Goal: Check status: Check status

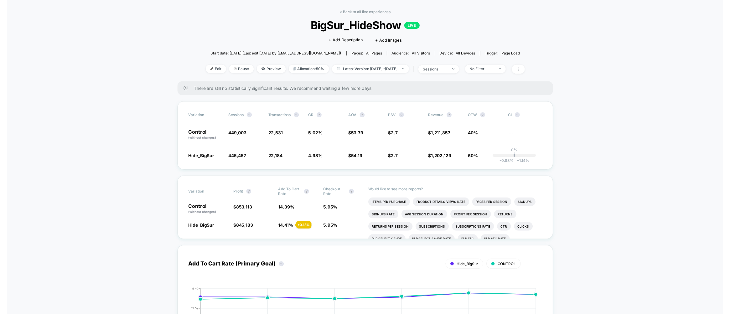
scroll to position [24, 0]
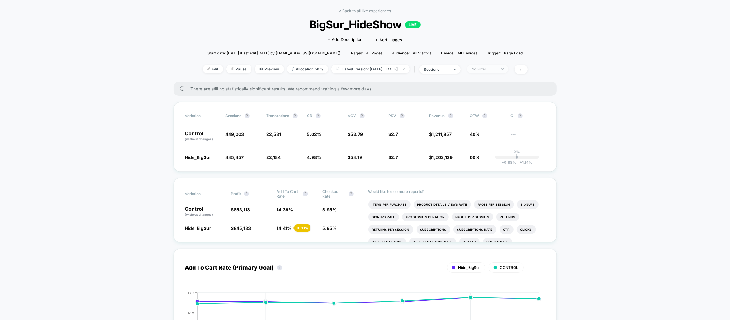
click at [492, 69] on div "No Filter" at bounding box center [483, 69] width 25 height 5
click at [484, 90] on span "Mobile Visitors" at bounding box center [494, 91] width 30 height 5
click at [507, 160] on button "Save" at bounding box center [497, 159] width 57 height 10
click at [496, 68] on div "Mobile" at bounding box center [483, 69] width 25 height 5
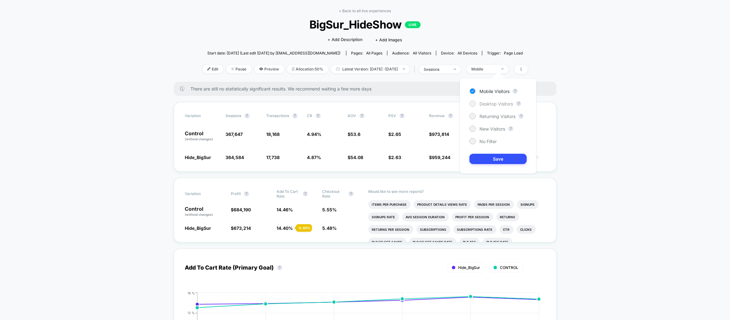
click at [495, 103] on span "Desktop Visitors" at bounding box center [495, 103] width 33 height 5
click at [499, 160] on button "Save" at bounding box center [497, 159] width 57 height 10
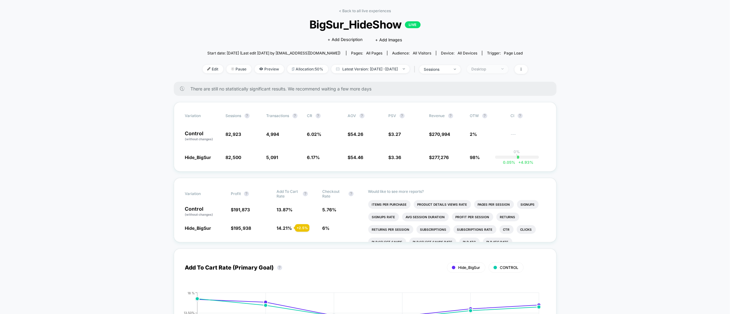
click at [496, 67] on div "Desktop" at bounding box center [483, 69] width 25 height 5
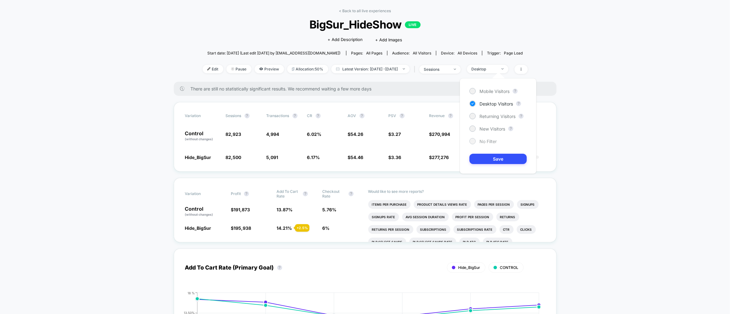
click at [471, 142] on div at bounding box center [472, 141] width 5 height 5
click at [499, 156] on button "Save" at bounding box center [497, 159] width 57 height 10
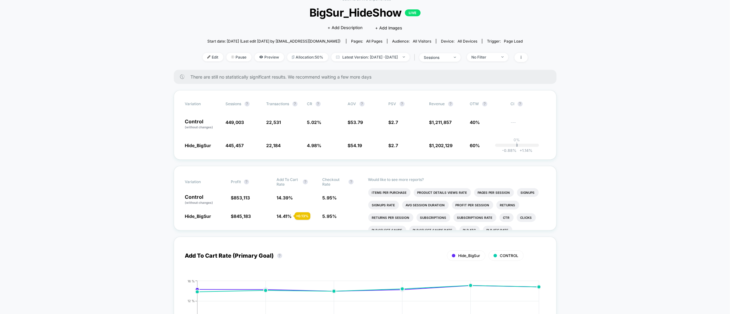
scroll to position [38, 0]
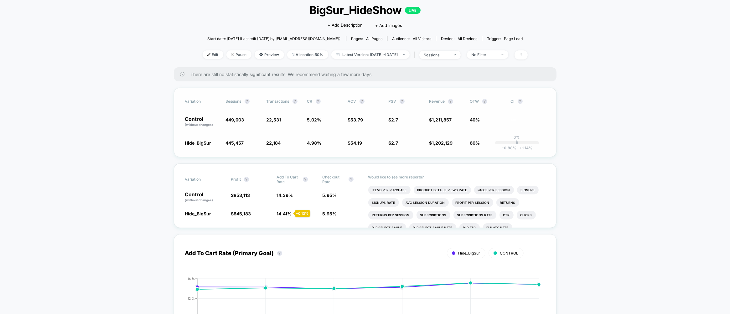
drag, startPoint x: 306, startPoint y: 120, endPoint x: 325, endPoint y: 120, distance: 19.4
click at [325, 120] on div "Control (without changes) 449,003 22,531 5.02 % $ 53.79 $ 2.7 $ 1,211,857 40% -…" at bounding box center [365, 121] width 360 height 11
drag, startPoint x: 307, startPoint y: 119, endPoint x: 318, endPoint y: 119, distance: 11.0
click at [318, 119] on span "5.02 %" at bounding box center [314, 119] width 14 height 5
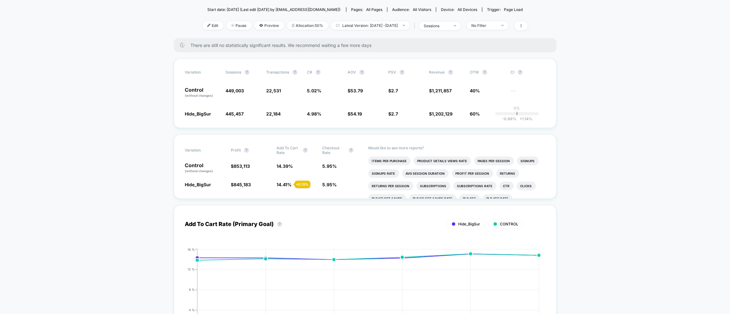
scroll to position [74, 0]
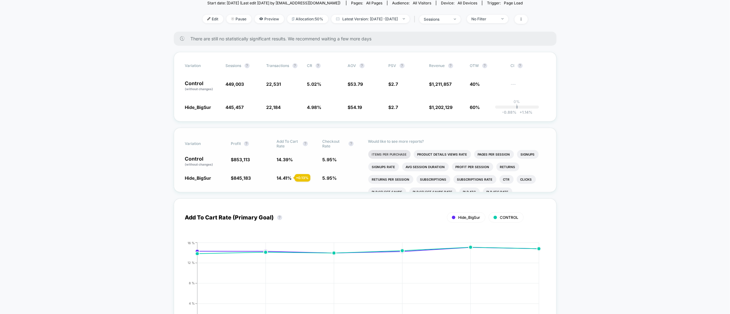
click at [392, 152] on li "Items Per Purchase" at bounding box center [389, 154] width 42 height 9
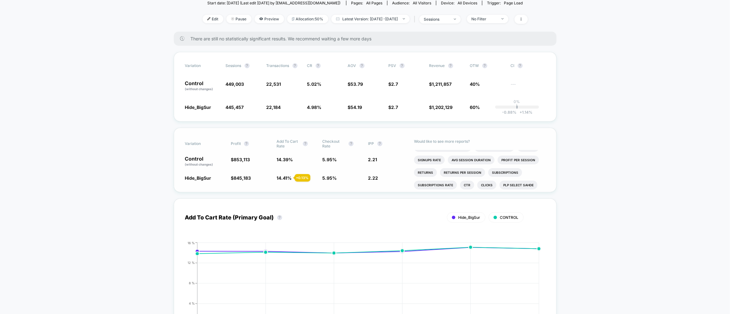
scroll to position [7, 0]
click at [520, 155] on li "Profit Per Session" at bounding box center [517, 159] width 41 height 9
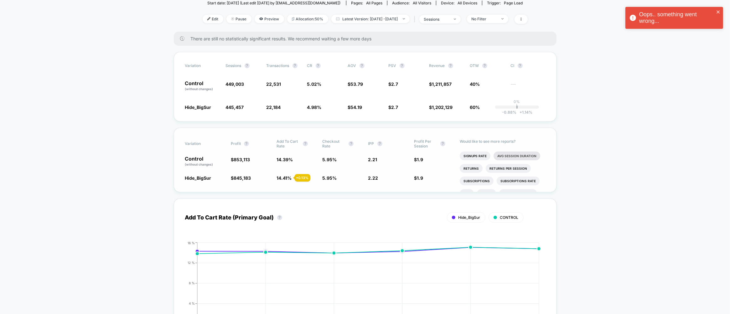
scroll to position [22, 0]
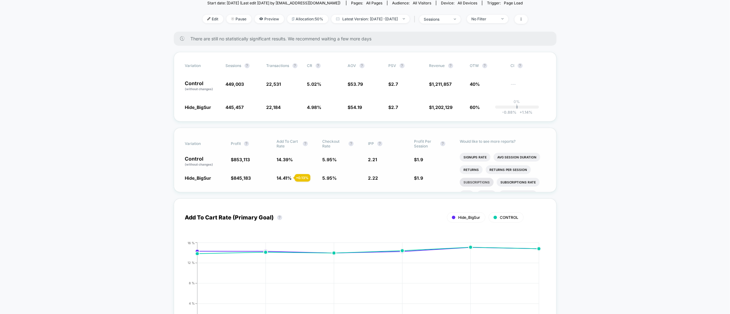
click at [478, 183] on li "Subscriptions" at bounding box center [476, 182] width 34 height 9
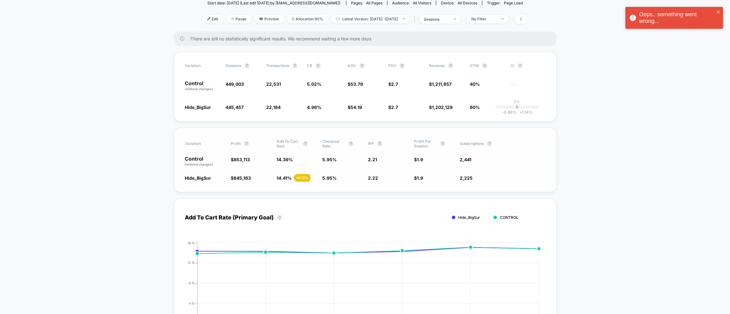
scroll to position [61, 0]
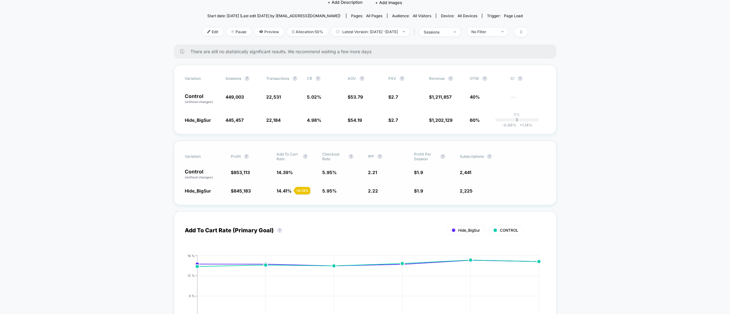
click at [465, 170] on span "2,441" at bounding box center [465, 172] width 12 height 5
click at [487, 157] on span "Subscriptions ?" at bounding box center [476, 156] width 34 height 9
click at [489, 155] on button "?" at bounding box center [489, 156] width 5 height 5
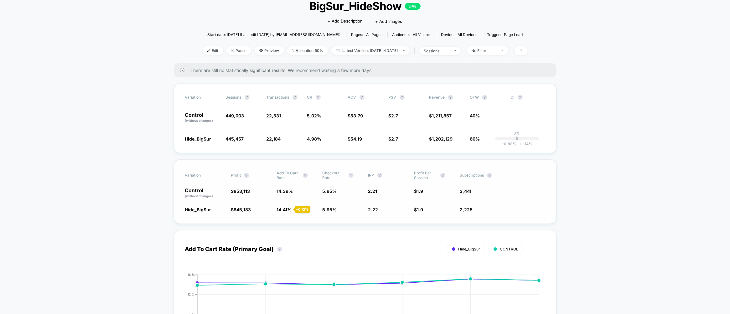
scroll to position [41, 0]
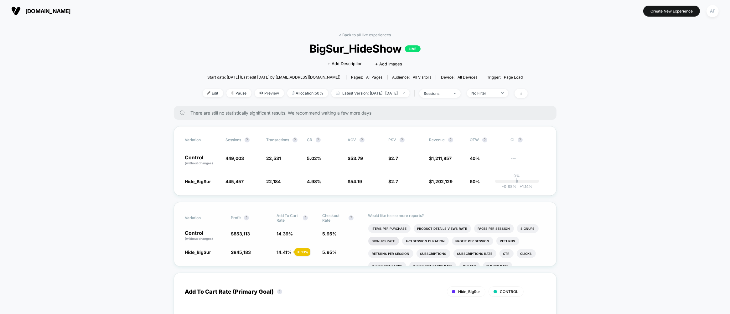
click at [385, 239] on li "Signups Rate" at bounding box center [383, 241] width 31 height 9
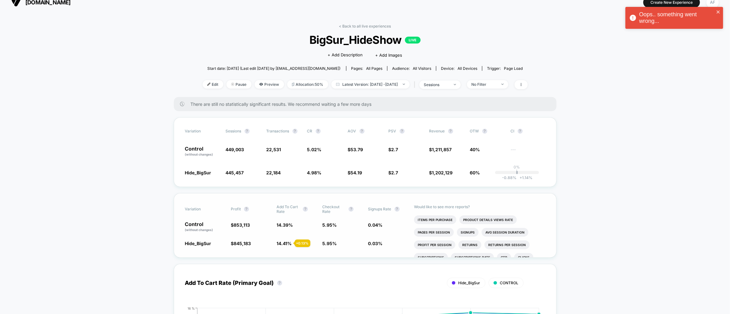
scroll to position [9, 0]
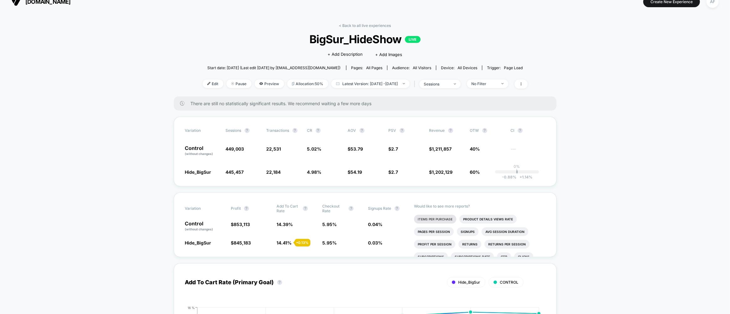
click at [420, 216] on li "Items Per Purchase" at bounding box center [435, 219] width 42 height 9
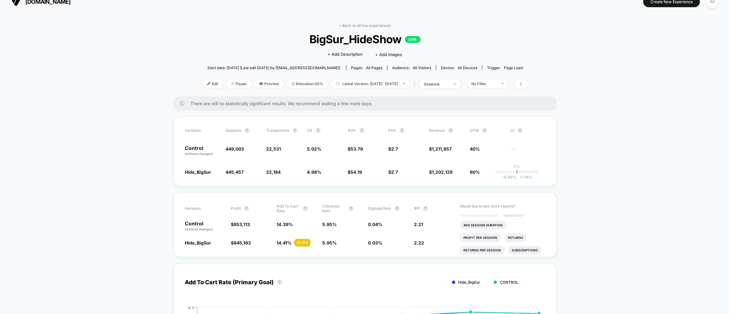
scroll to position [20, 0]
click at [493, 222] on li "Avg Session Duration" at bounding box center [482, 224] width 47 height 9
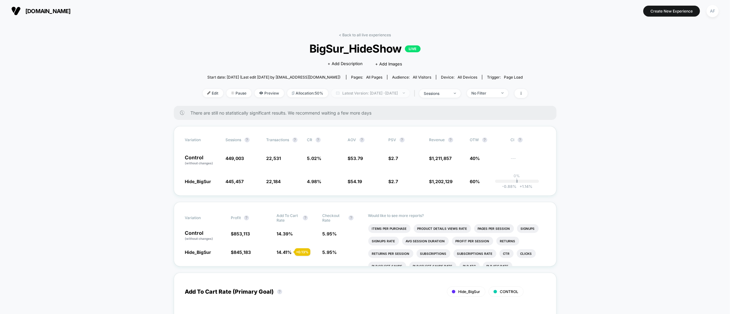
click at [400, 93] on span "Latest Version: [DATE] - [DATE]" at bounding box center [370, 93] width 78 height 8
select select "*"
select select "****"
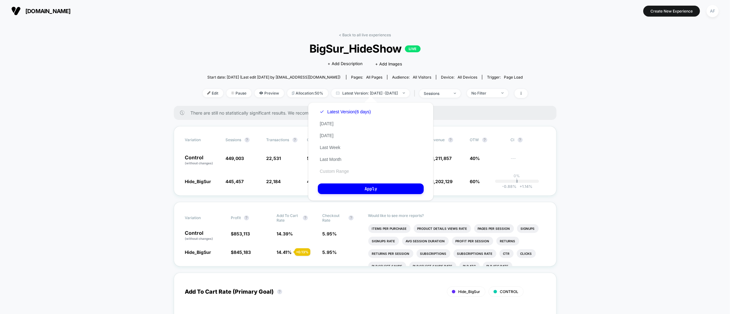
click at [338, 171] on button "Custom Range" at bounding box center [334, 171] width 33 height 6
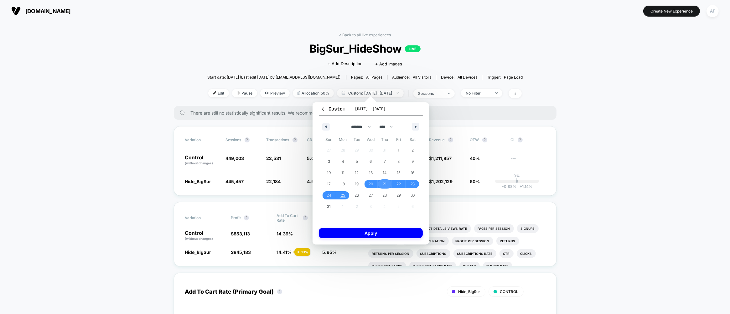
click at [383, 184] on span "21" at bounding box center [385, 183] width 4 height 11
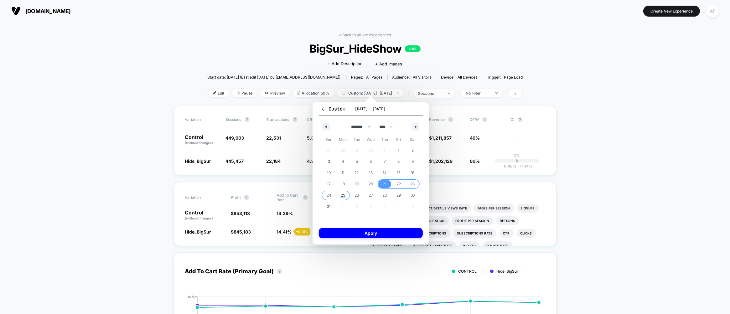
click at [343, 197] on span "25" at bounding box center [343, 195] width 4 height 11
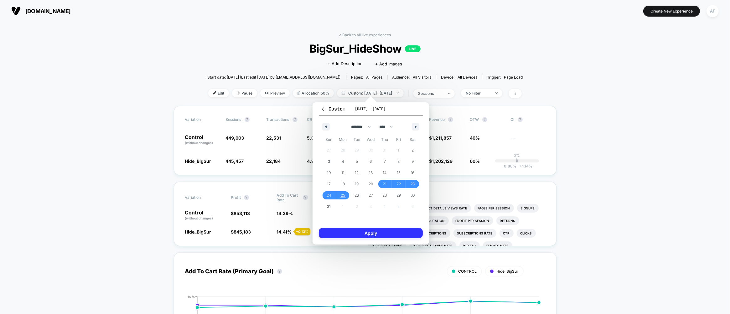
click at [371, 234] on button "Apply" at bounding box center [371, 233] width 104 height 10
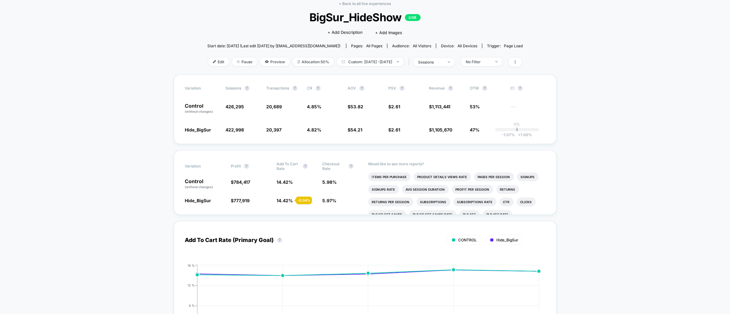
scroll to position [33, 0]
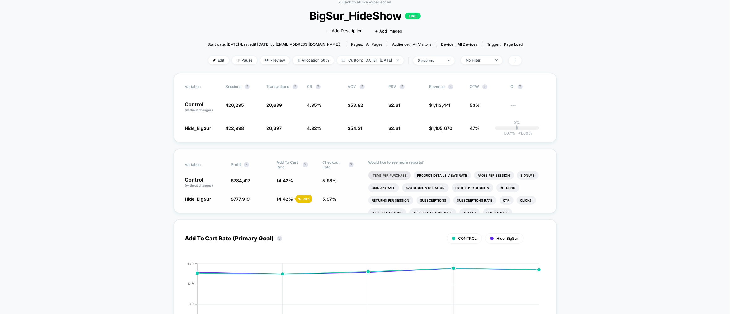
click at [383, 175] on li "Items Per Purchase" at bounding box center [389, 175] width 42 height 9
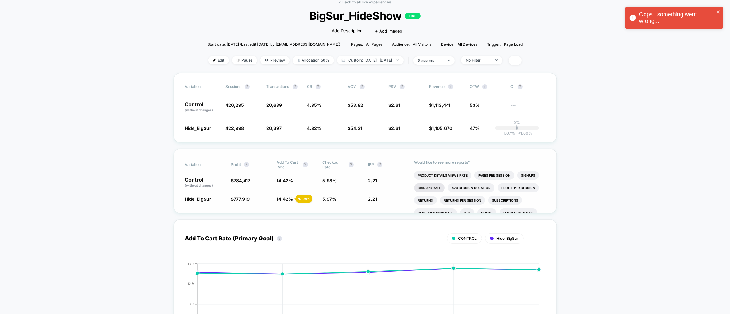
click at [434, 189] on li "Signups Rate" at bounding box center [429, 187] width 31 height 9
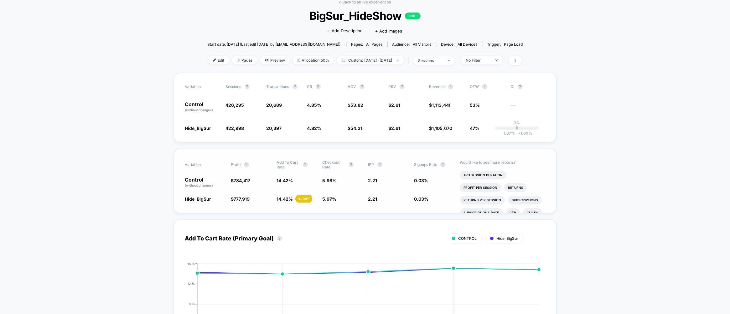
scroll to position [0, 0]
click at [490, 59] on div "No Filter" at bounding box center [477, 60] width 25 height 5
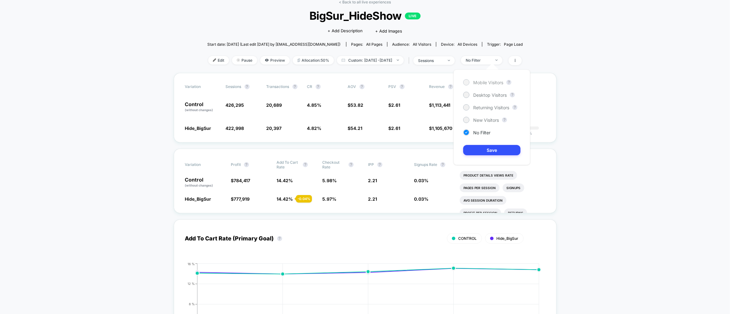
click at [491, 82] on span "Mobile Visitors" at bounding box center [488, 82] width 30 height 5
click at [497, 147] on button "Save" at bounding box center [491, 150] width 57 height 10
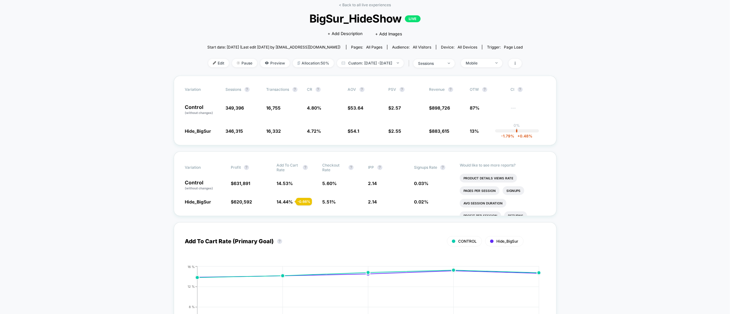
scroll to position [33, 0]
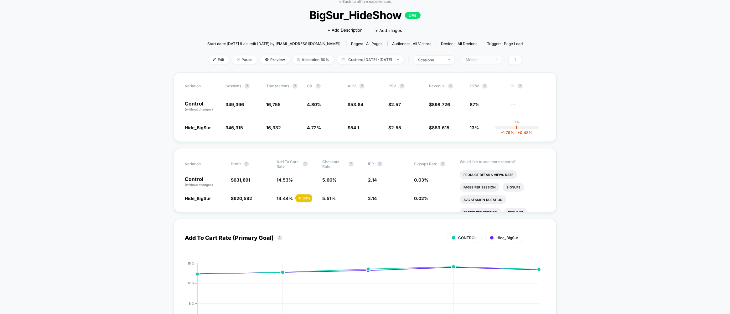
click at [482, 60] on div "Mobile" at bounding box center [477, 59] width 25 height 5
click at [466, 91] on div at bounding box center [466, 94] width 6 height 6
click at [485, 146] on button "Save" at bounding box center [491, 149] width 57 height 10
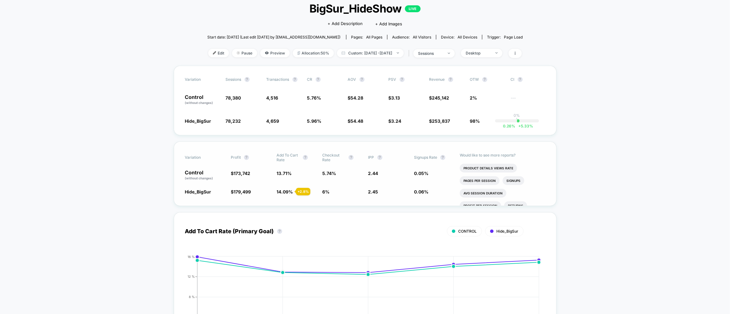
scroll to position [41, 0]
click at [490, 50] on div "Desktop" at bounding box center [477, 52] width 25 height 5
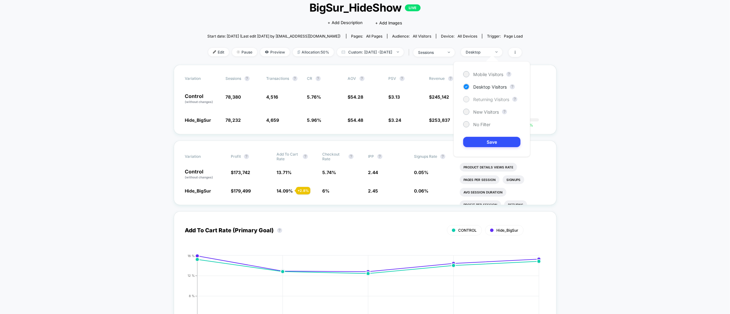
click at [478, 98] on span "Returning Visitors" at bounding box center [491, 99] width 36 height 5
click at [478, 109] on span "New Visitors" at bounding box center [486, 111] width 26 height 5
click at [485, 140] on button "Save" at bounding box center [491, 142] width 57 height 10
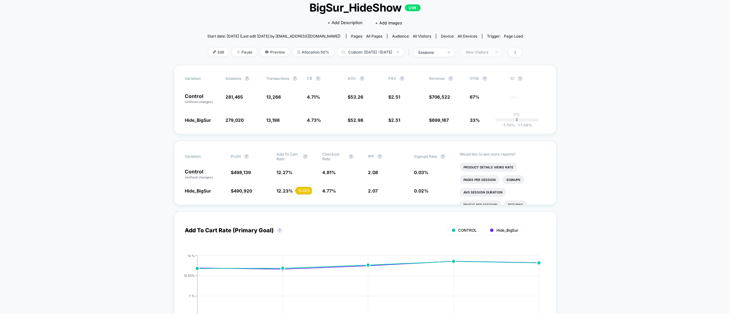
click at [490, 51] on div "New Visitors" at bounding box center [477, 52] width 25 height 5
click at [481, 99] on span "Returning Visitors" at bounding box center [491, 99] width 36 height 5
click at [483, 141] on button "Save" at bounding box center [491, 142] width 57 height 10
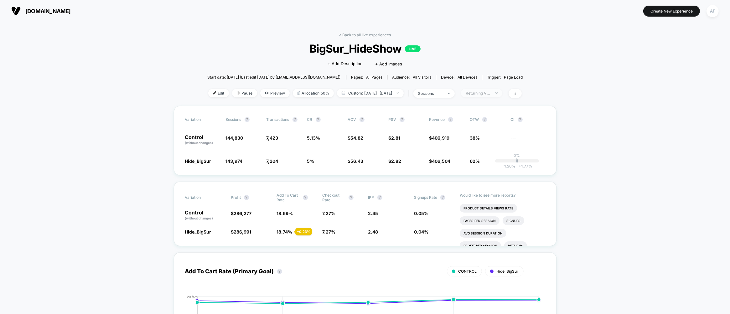
click at [490, 91] on div "Returning Visitors" at bounding box center [477, 93] width 25 height 5
click at [485, 163] on span "No Filter" at bounding box center [481, 165] width 17 height 5
click at [485, 184] on button "Save" at bounding box center [491, 183] width 57 height 10
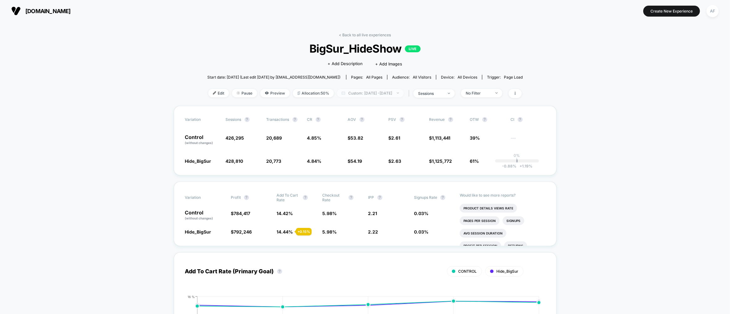
click at [371, 94] on span "Custom: [DATE] - [DATE]" at bounding box center [370, 93] width 67 height 8
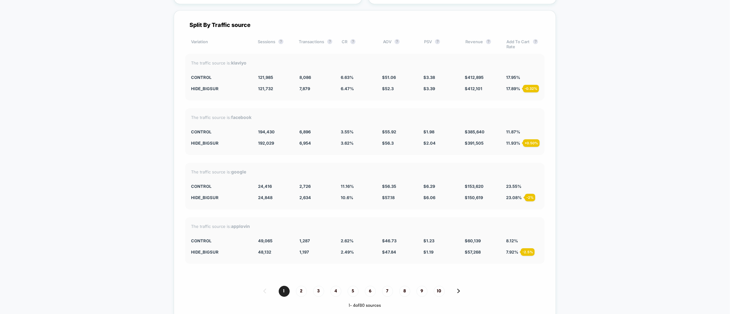
scroll to position [1446, 0]
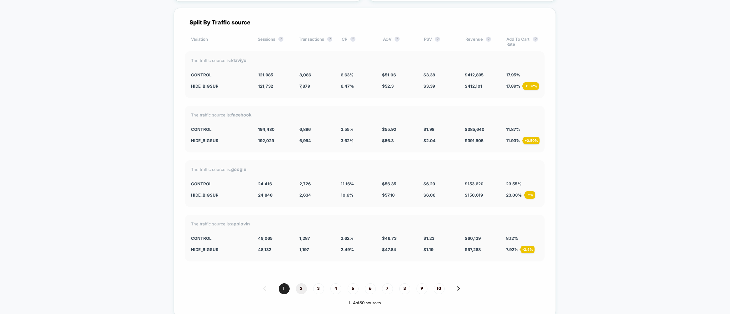
click at [302, 284] on span "2" at bounding box center [301, 288] width 11 height 11
click at [281, 284] on span "1" at bounding box center [284, 288] width 11 height 11
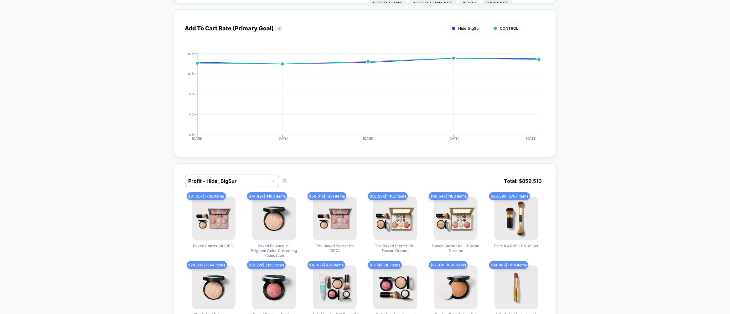
scroll to position [0, 0]
